Goal: Task Accomplishment & Management: Manage account settings

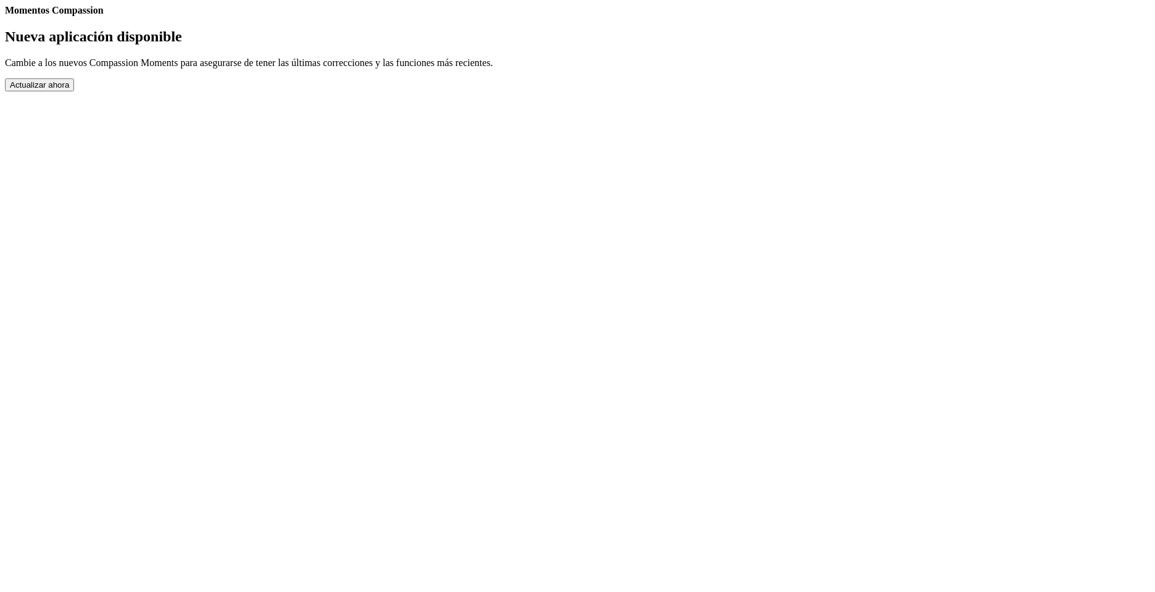
click at [74, 91] on button "Actualizar ahora" at bounding box center [39, 84] width 69 height 13
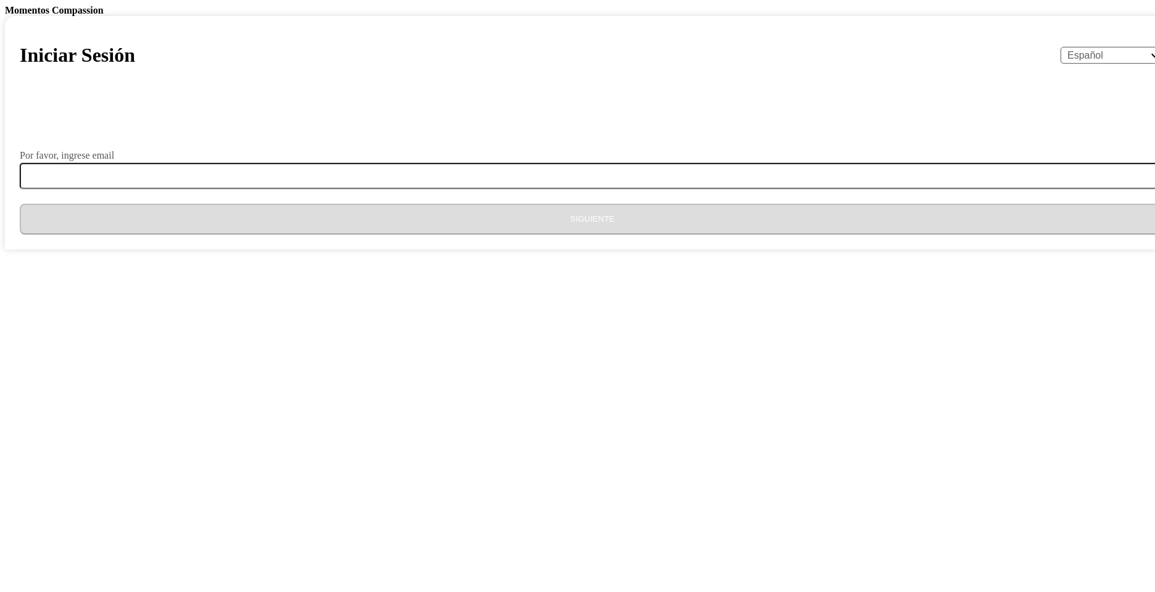
select select "es"
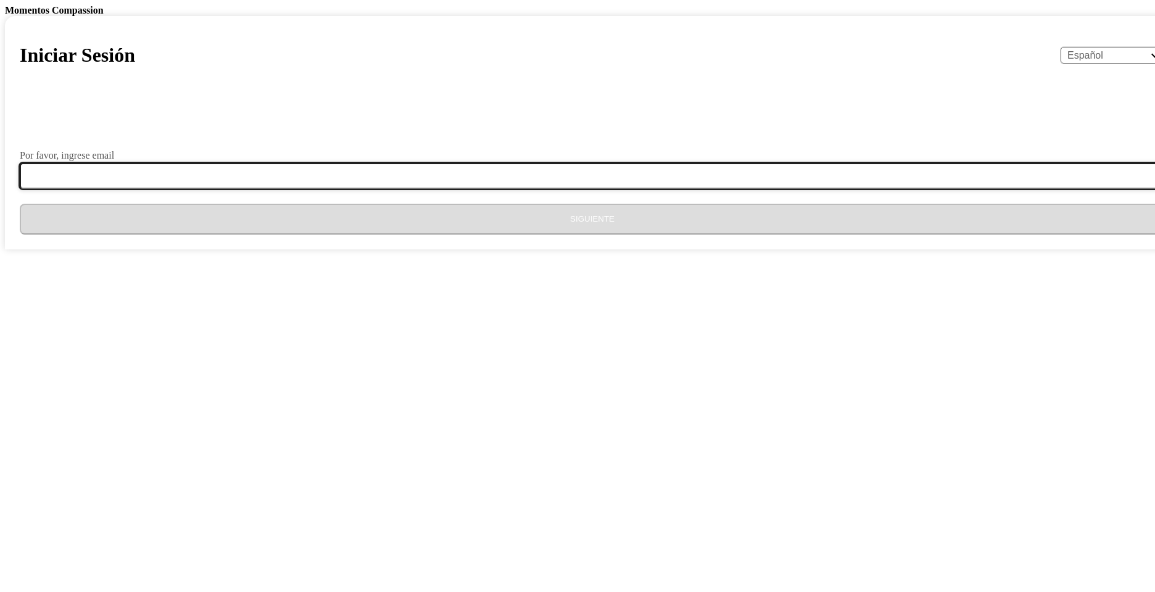
click at [599, 189] on input "Por favor, ingrese email" at bounding box center [600, 176] width 1160 height 26
type input "[EMAIL_ADDRESS][DOMAIN_NAME]"
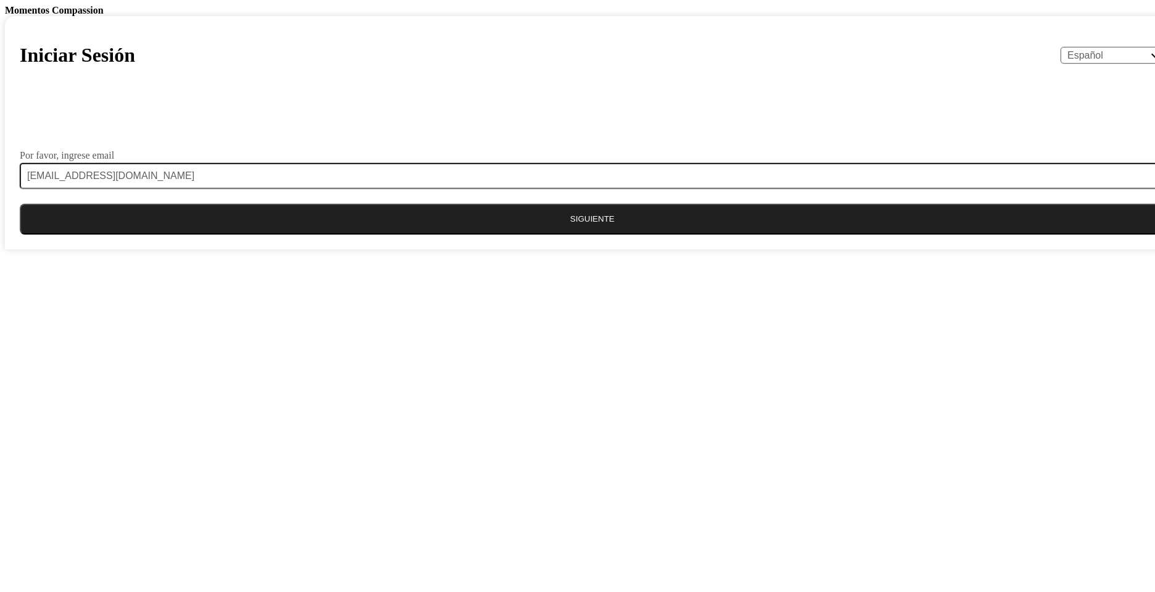
click at [560, 234] on button "Siguiente" at bounding box center [592, 219] width 1145 height 31
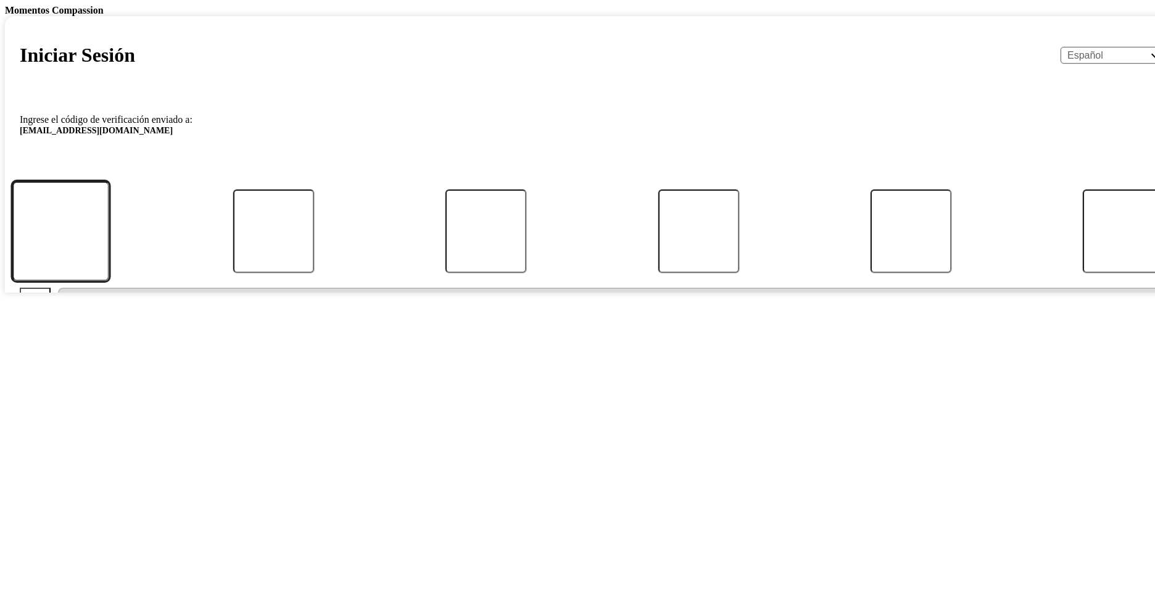
click at [109, 281] on input "Código" at bounding box center [60, 231] width 97 height 100
paste input "586186"
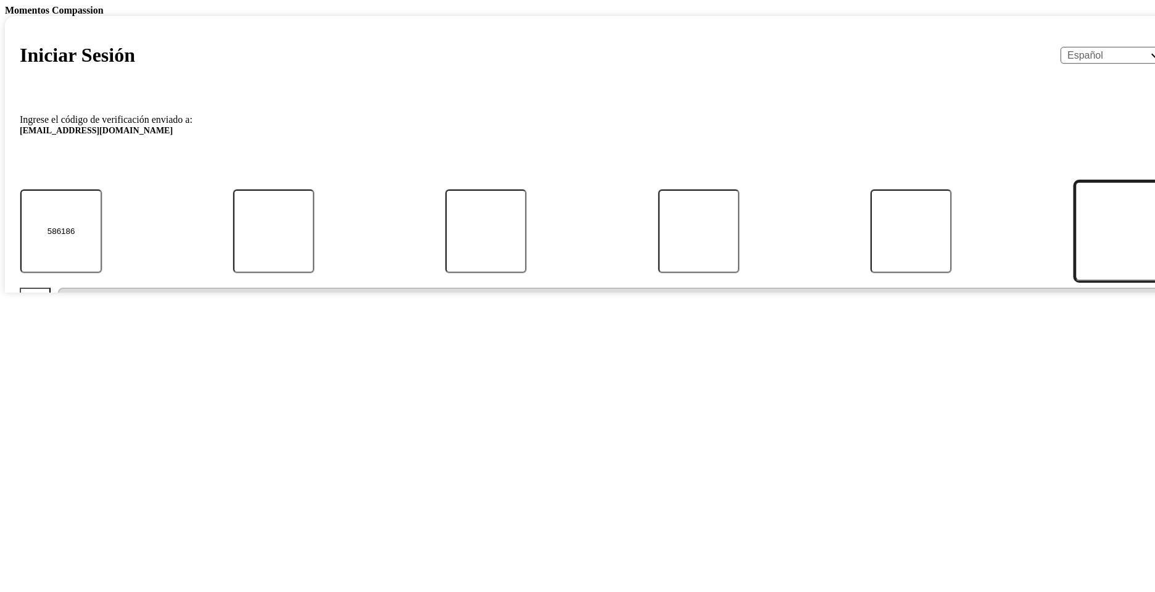
type input "5"
type input "8"
type input "6"
type input "1"
type input "8"
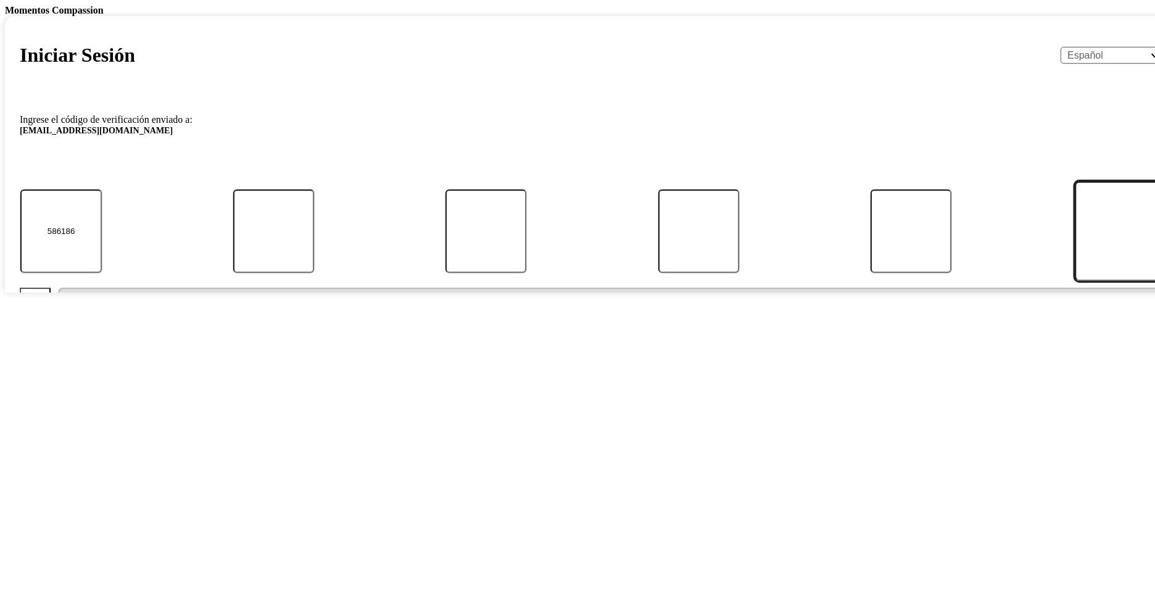
type input "6"
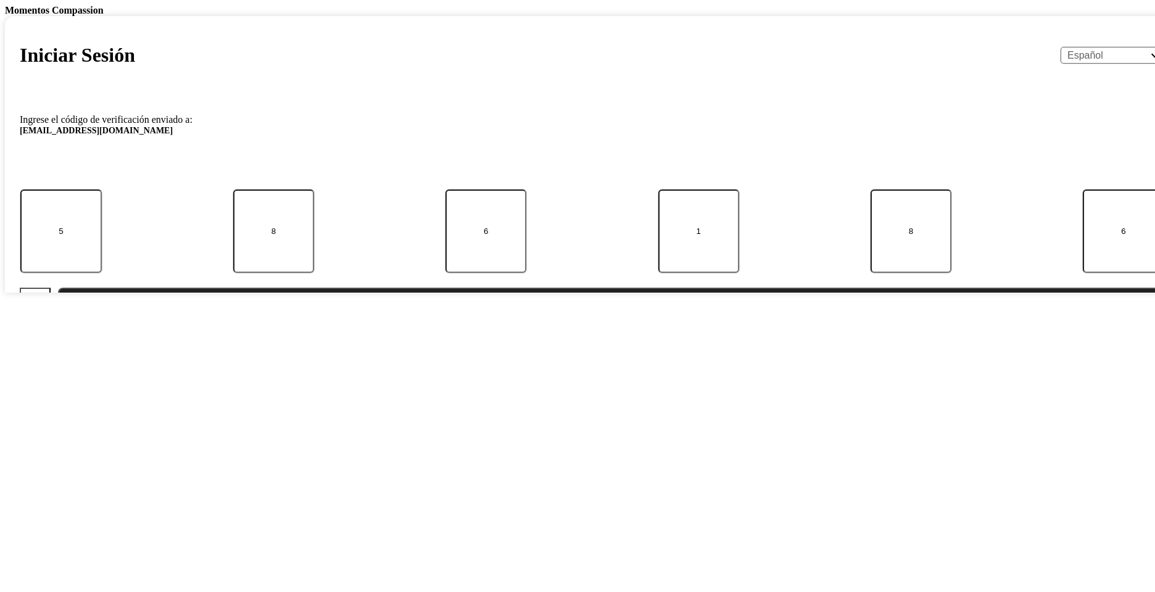
click at [554, 318] on button "Enviar" at bounding box center [611, 303] width 1107 height 31
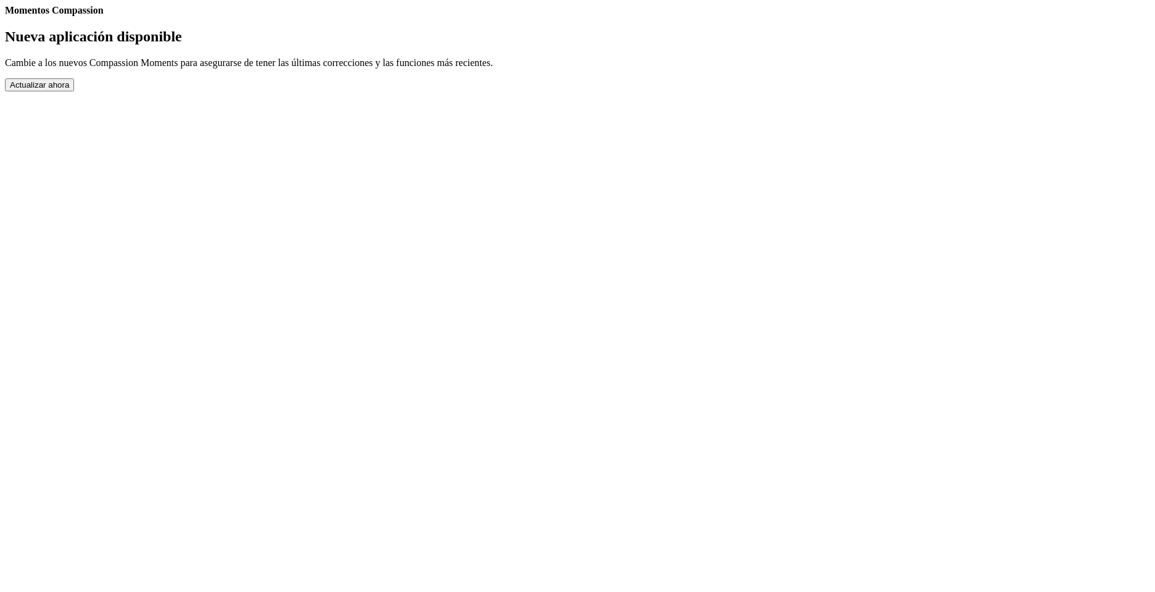
click at [74, 91] on button "Actualizar ahora" at bounding box center [39, 84] width 69 height 13
